Goal: Check status: Check status

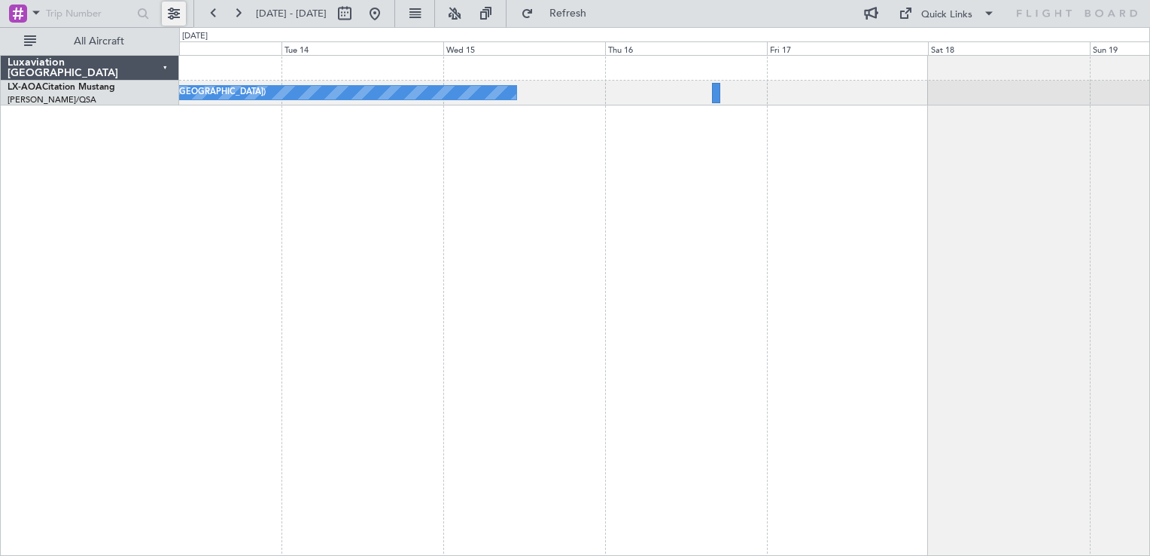
click at [178, 14] on button at bounding box center [174, 14] width 24 height 24
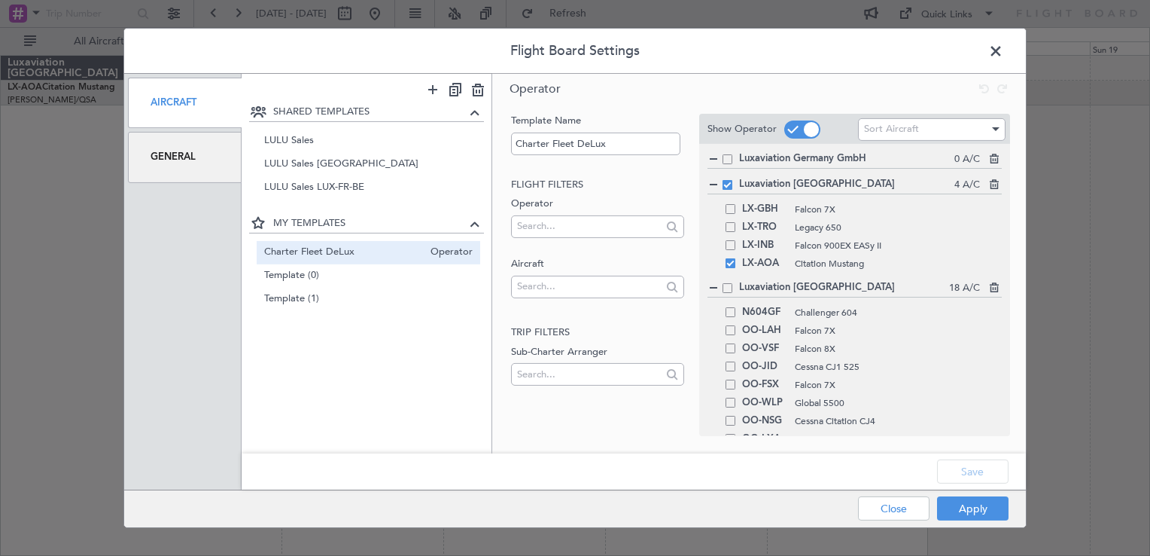
click at [1004, 56] on span at bounding box center [1004, 55] width 0 height 30
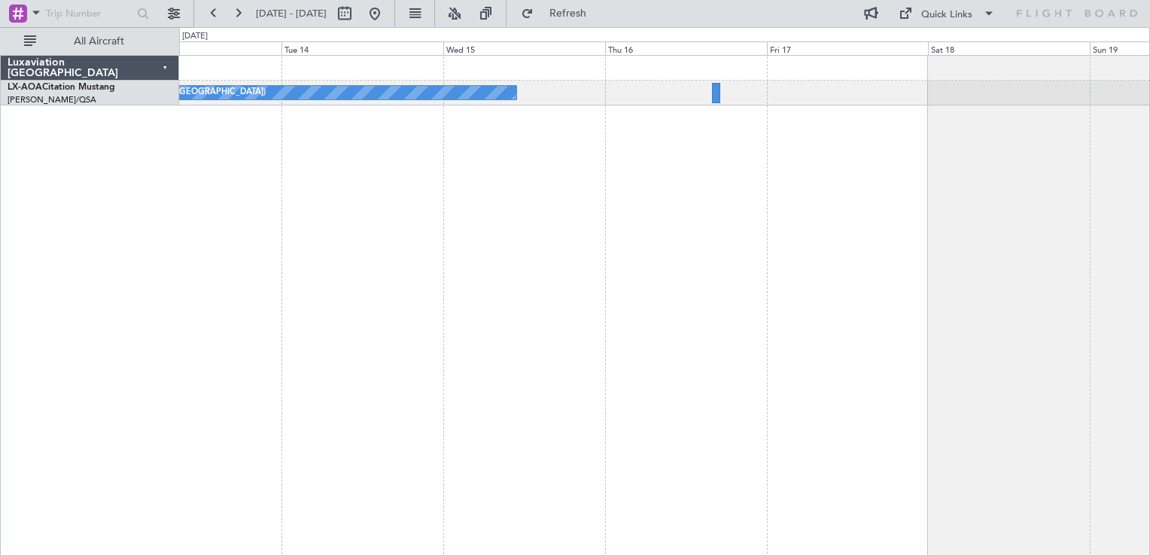
click at [708, 81] on div "No Crew [GEOGRAPHIC_DATA] ([GEOGRAPHIC_DATA]) Planned Maint [GEOGRAPHIC_DATA] N…" at bounding box center [664, 93] width 970 height 25
click at [713, 86] on div at bounding box center [716, 93] width 8 height 20
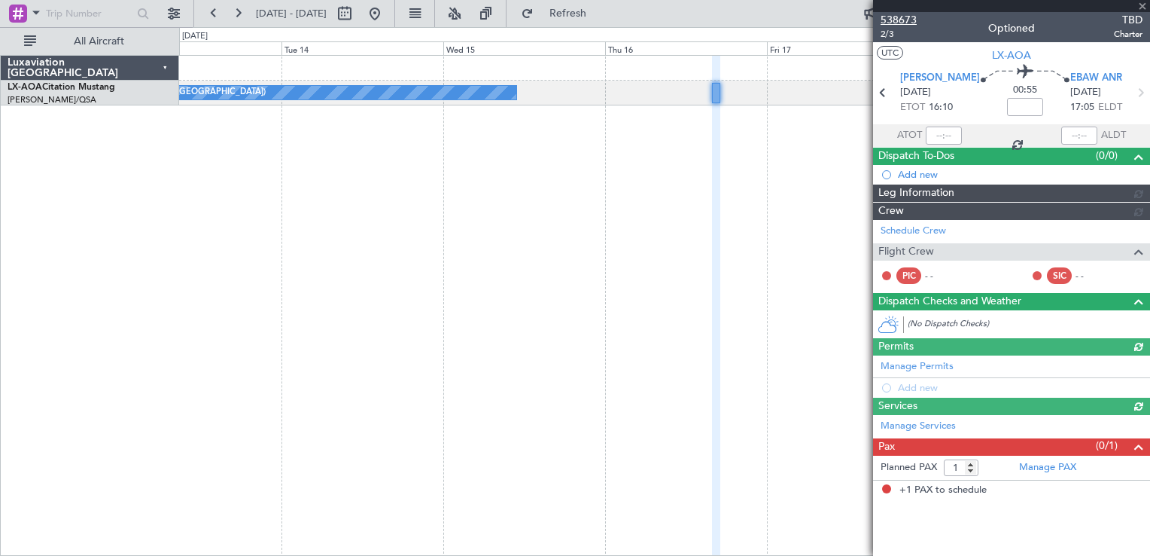
click at [896, 17] on span "538673" at bounding box center [899, 20] width 36 height 16
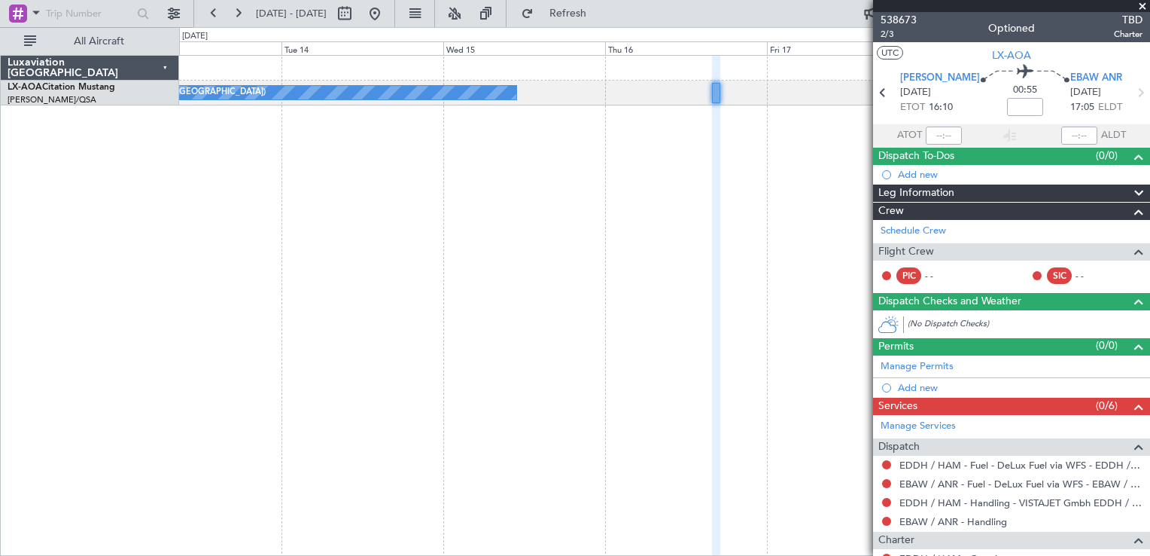
click at [897, 9] on div at bounding box center [1011, 6] width 277 height 12
click at [901, 21] on span "538673" at bounding box center [899, 20] width 36 height 16
click at [387, 17] on button at bounding box center [375, 14] width 24 height 24
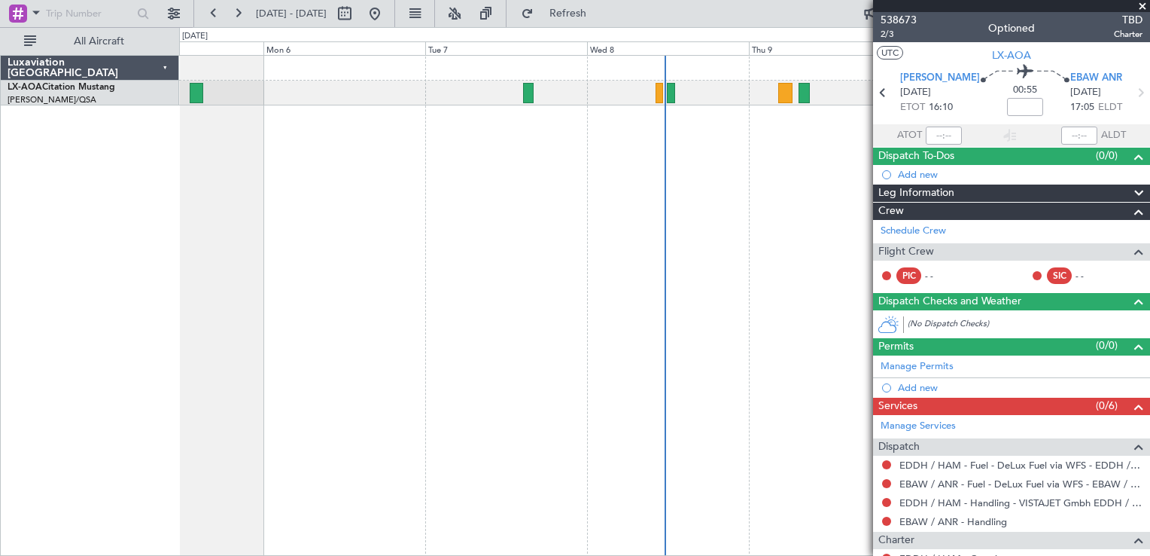
click at [1144, 10] on span at bounding box center [1142, 7] width 15 height 14
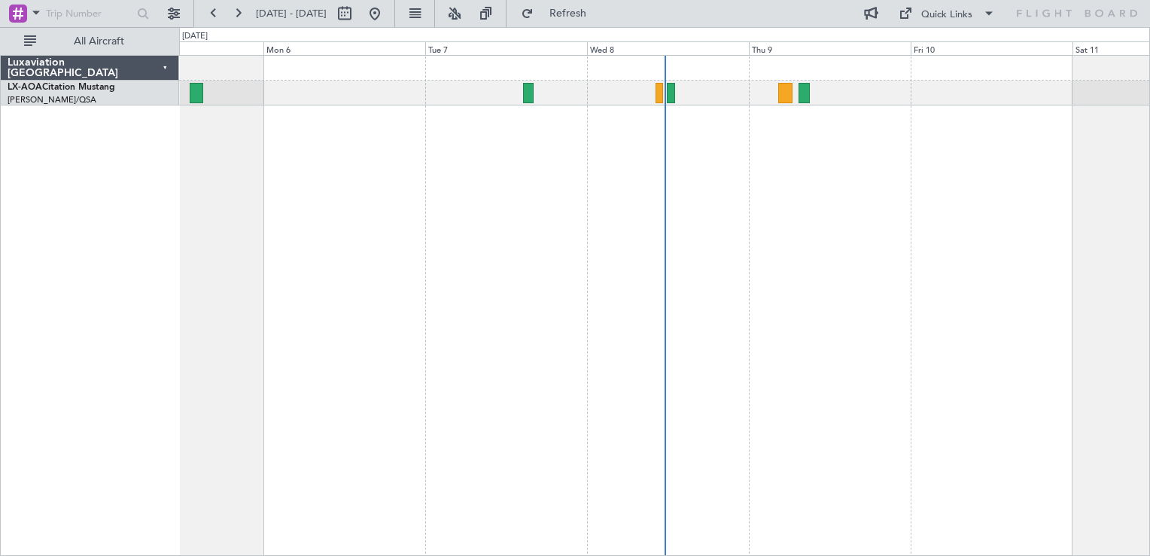
type input "0"
click at [609, 231] on div "No Crew [GEOGRAPHIC_DATA] ([GEOGRAPHIC_DATA])" at bounding box center [664, 305] width 971 height 501
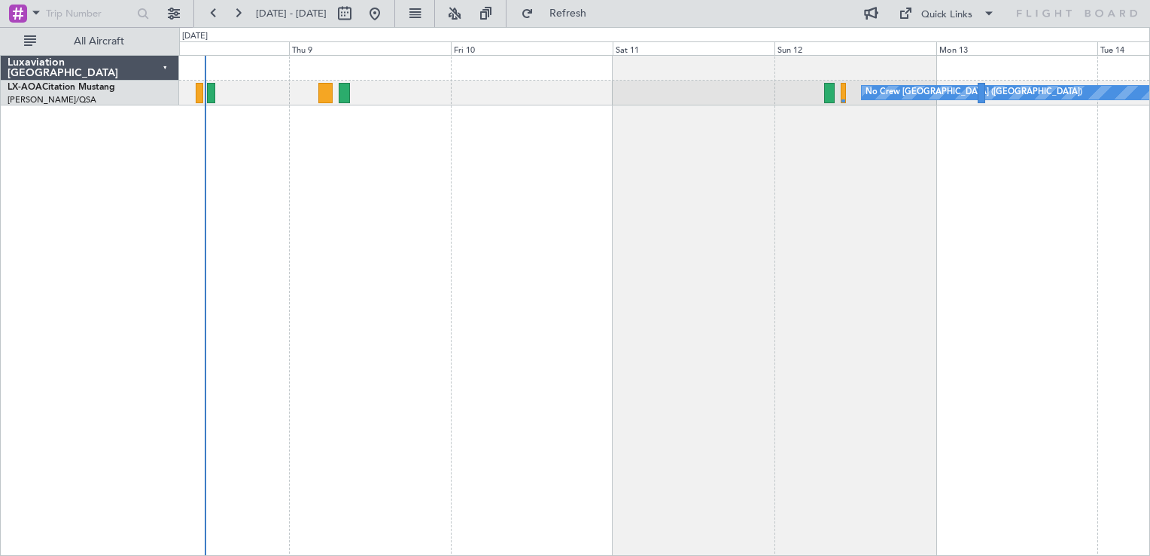
click at [888, 179] on div "No Crew [GEOGRAPHIC_DATA] ([GEOGRAPHIC_DATA])" at bounding box center [664, 305] width 971 height 501
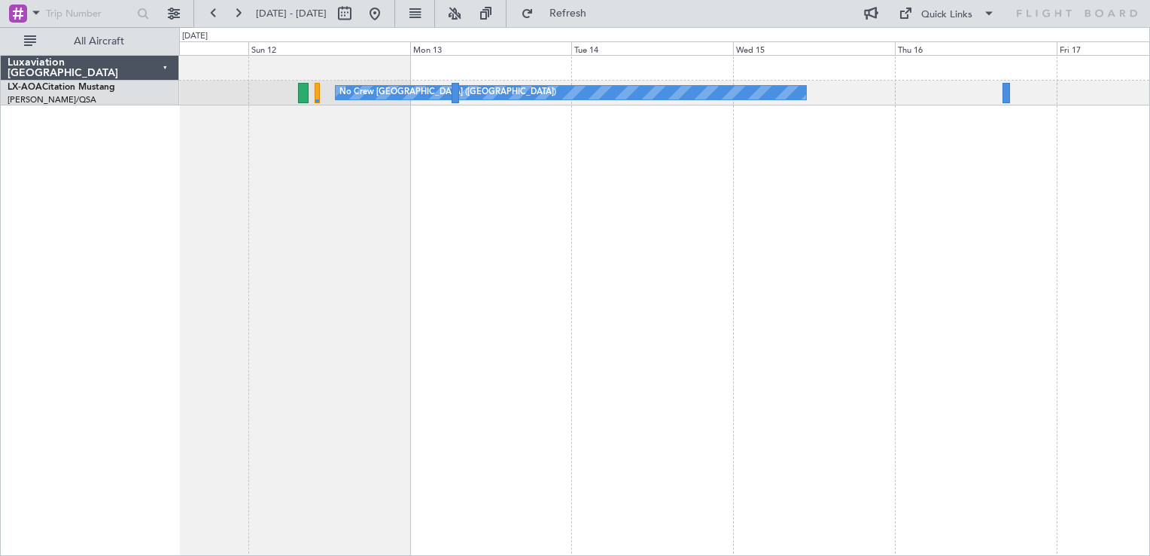
click at [479, 176] on div "No Crew [GEOGRAPHIC_DATA] ([GEOGRAPHIC_DATA])" at bounding box center [664, 305] width 971 height 501
